Goal: Check status: Check status

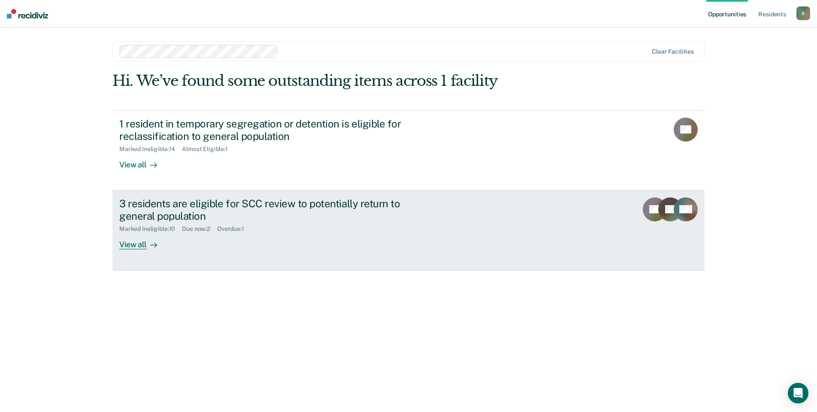
click at [265, 222] on div "Marked Ineligible : 10 Due now : 2 Overdue : 1" at bounding box center [269, 227] width 301 height 11
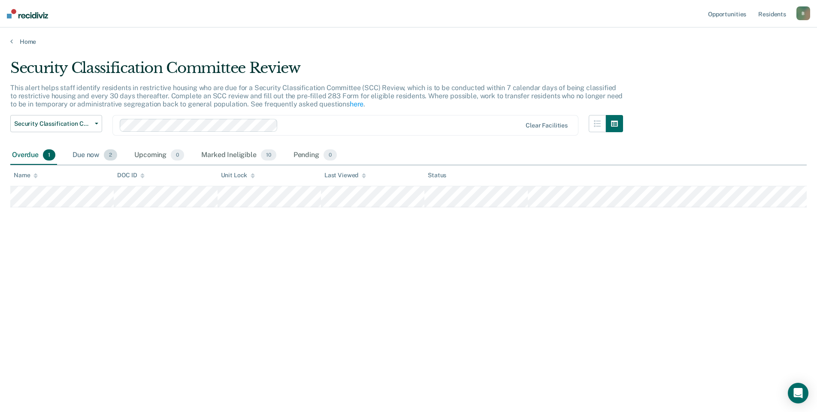
click at [94, 152] on div "Due now 2" at bounding box center [95, 155] width 48 height 19
